Goal: Check status: Check status

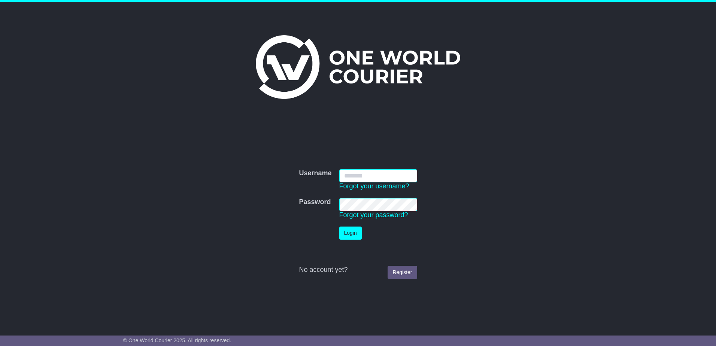
type input "**********"
click at [349, 234] on button "Login" at bounding box center [351, 233] width 22 height 13
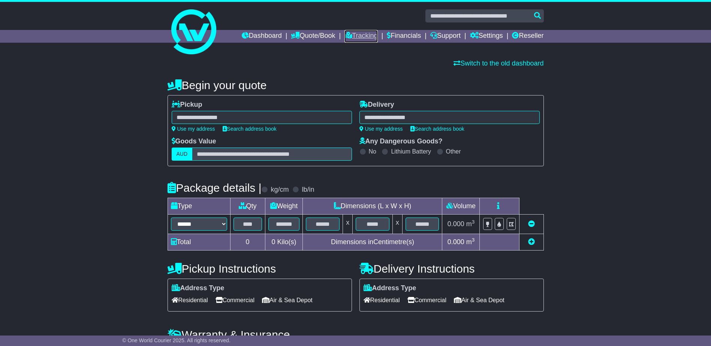
click at [355, 42] on link "Tracking" at bounding box center [360, 36] width 33 height 13
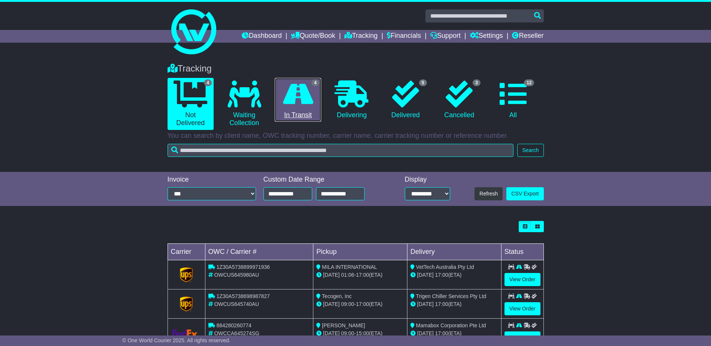
click at [305, 96] on icon at bounding box center [298, 94] width 30 height 27
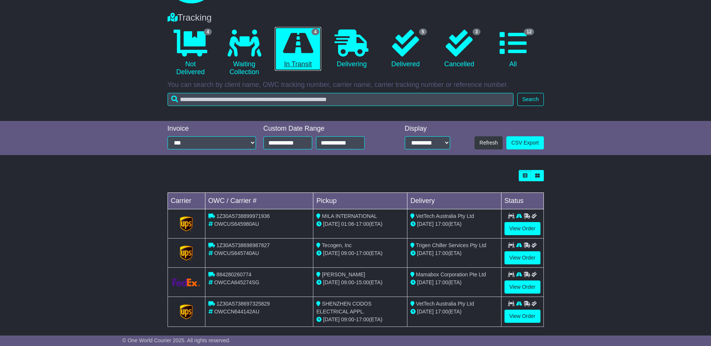
scroll to position [58, 0]
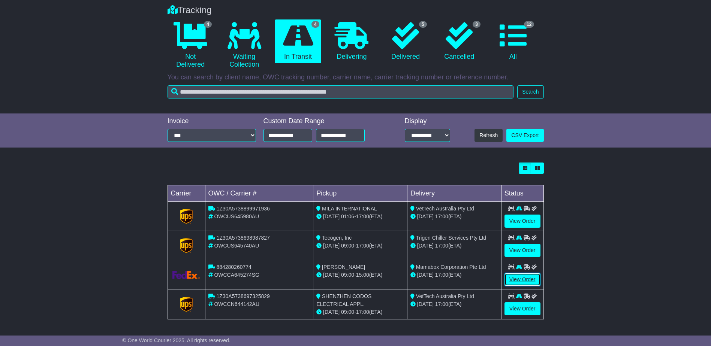
click at [515, 274] on link "View Order" at bounding box center [522, 279] width 36 height 13
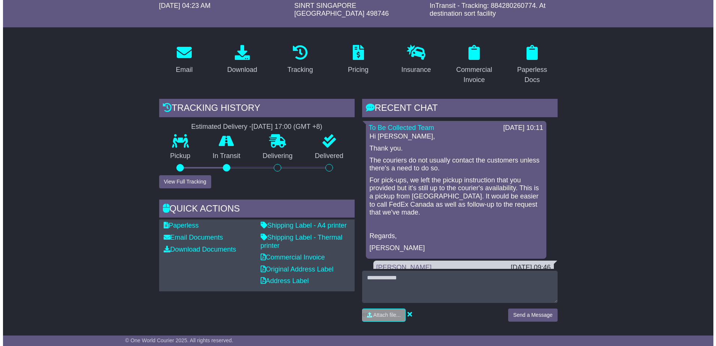
scroll to position [112, 0]
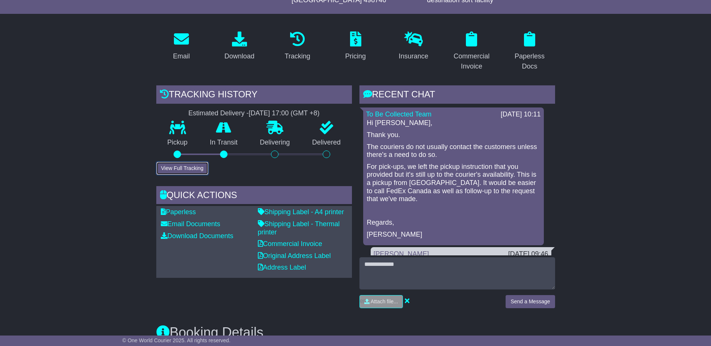
click at [176, 163] on button "View Full Tracking" at bounding box center [182, 168] width 52 height 13
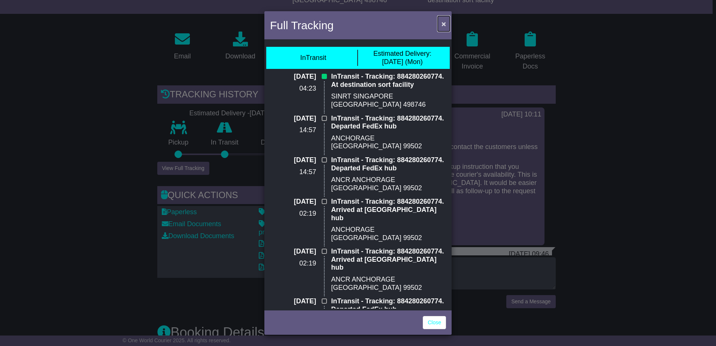
click at [444, 23] on span "×" at bounding box center [444, 23] width 4 height 9
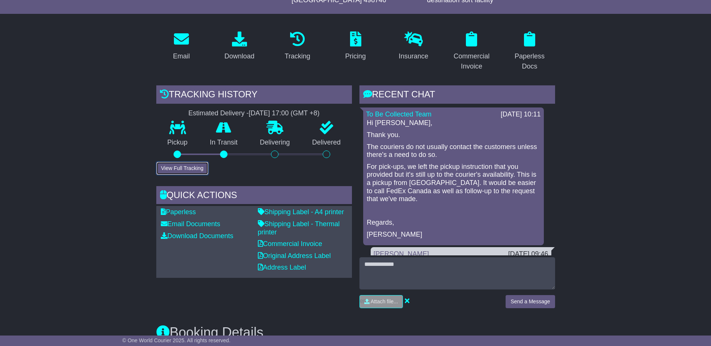
click at [163, 162] on button "View Full Tracking" at bounding box center [182, 168] width 52 height 13
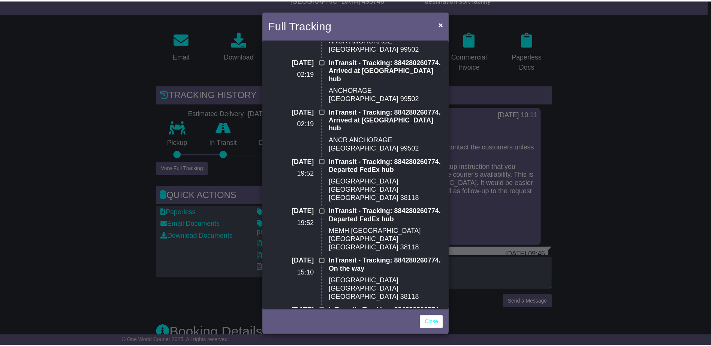
scroll to position [0, 0]
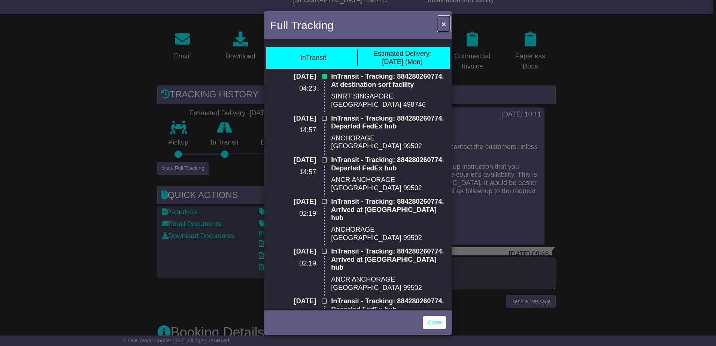
click at [442, 25] on span "×" at bounding box center [444, 23] width 4 height 9
